Goal: Task Accomplishment & Management: Manage account settings

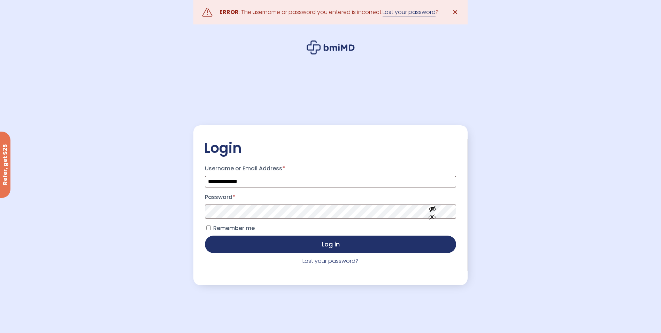
click at [415, 13] on link "Lost your password" at bounding box center [409, 12] width 53 height 8
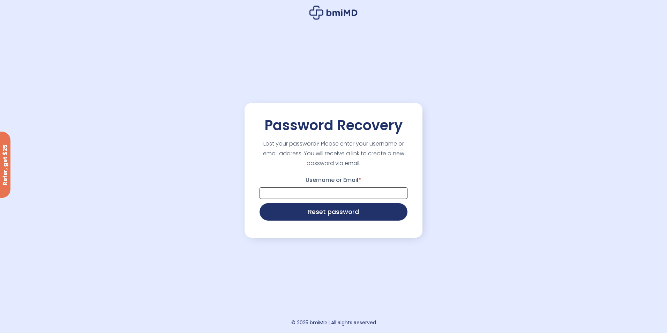
click at [326, 192] on input "Username or Email *" at bounding box center [333, 193] width 148 height 12
type input "**********"
click at [325, 213] on button "Reset password" at bounding box center [333, 210] width 148 height 17
